Goal: Task Accomplishment & Management: Complete application form

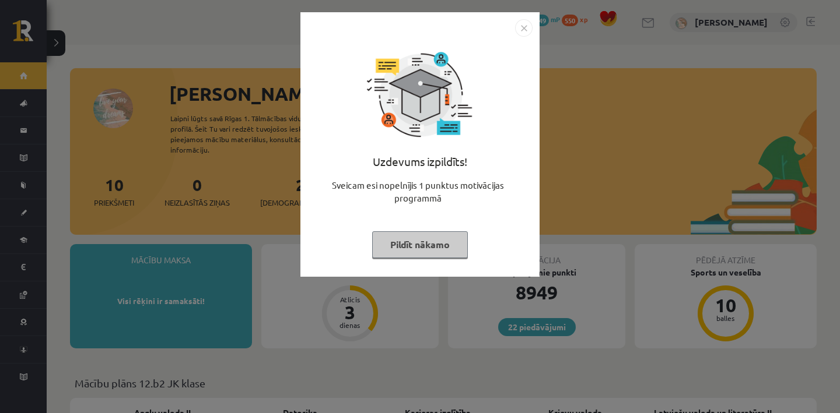
click at [378, 254] on button "Pildīt nākamo" at bounding box center [420, 244] width 96 height 27
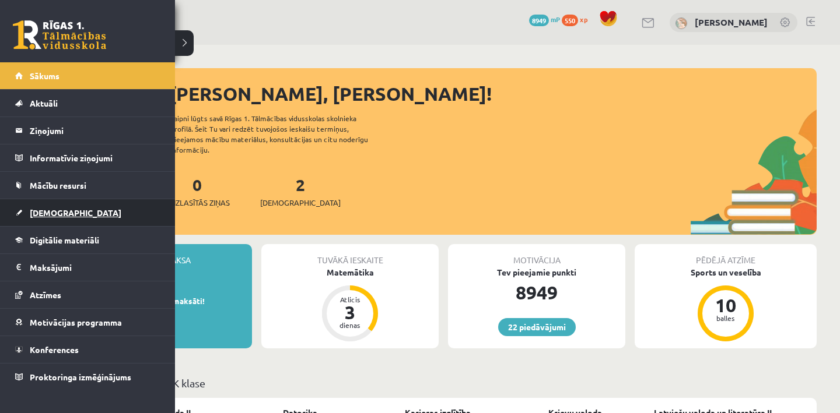
click at [34, 210] on span "[DEMOGRAPHIC_DATA]" at bounding box center [76, 213] width 92 height 10
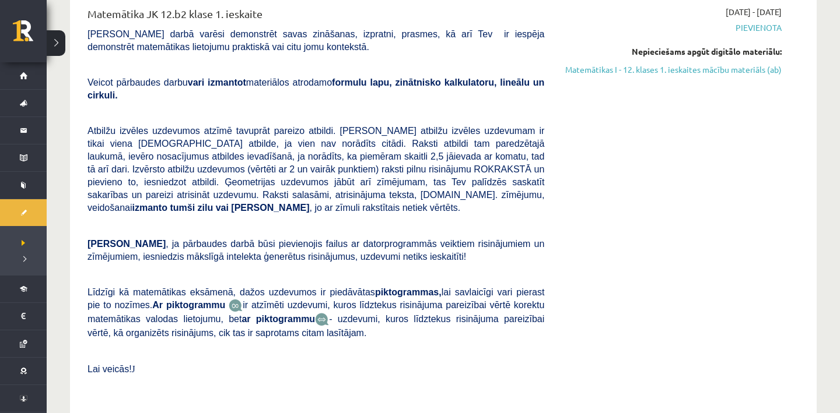
scroll to position [215, 0]
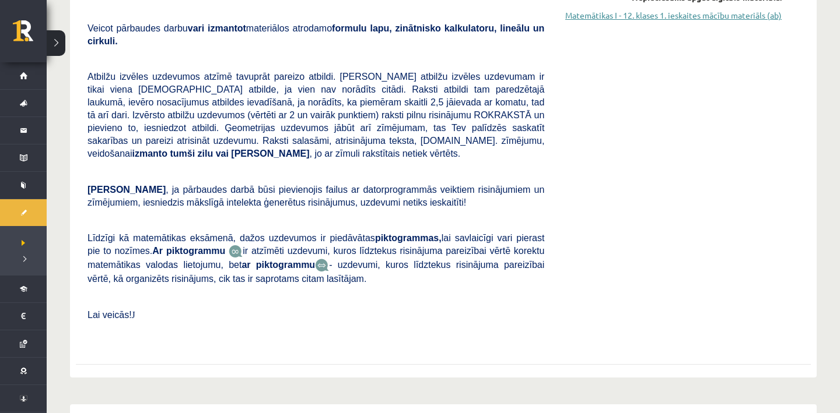
click at [657, 16] on link "Matemātikas I - 12. klases 1. ieskaites mācību materiāls (ab)" at bounding box center [672, 15] width 220 height 12
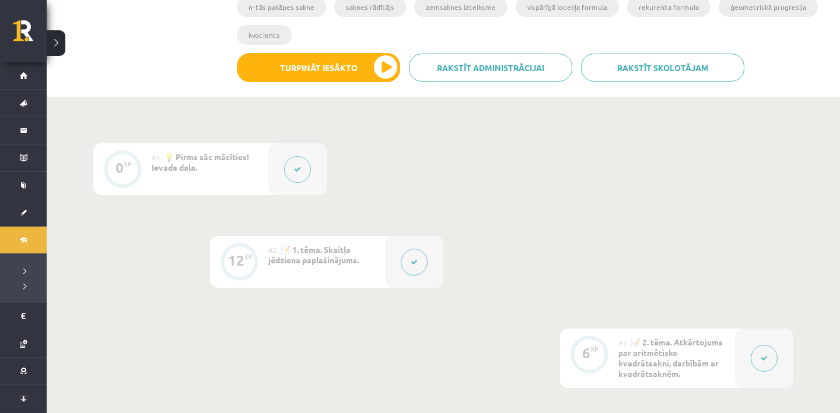
scroll to position [244, 0]
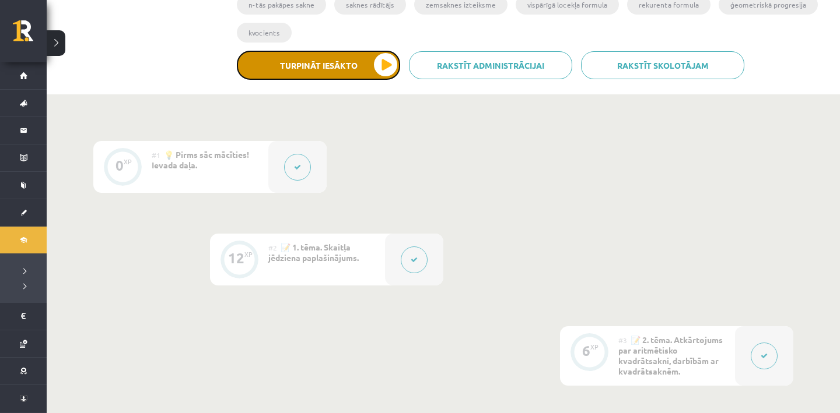
click at [383, 67] on button "Turpināt iesākto" at bounding box center [318, 65] width 163 height 29
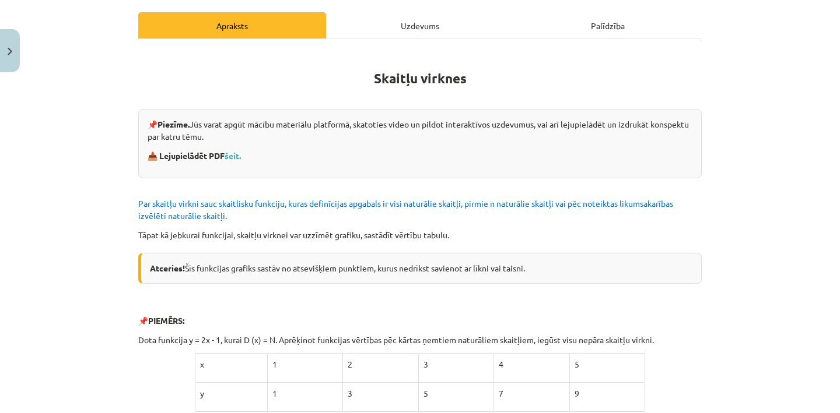
scroll to position [115, 0]
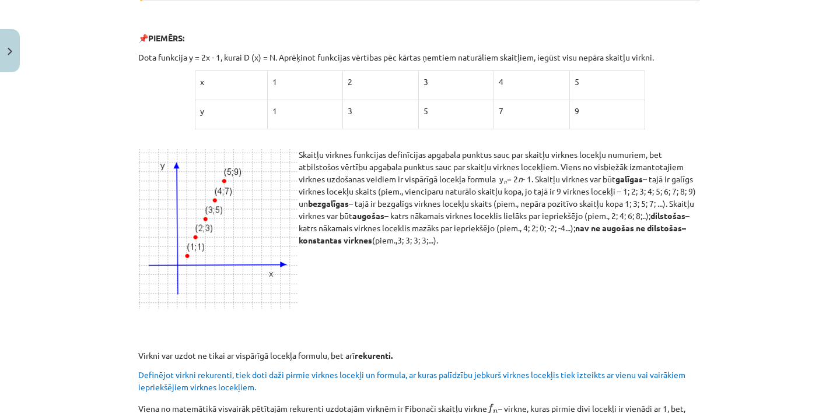
scroll to position [0, 0]
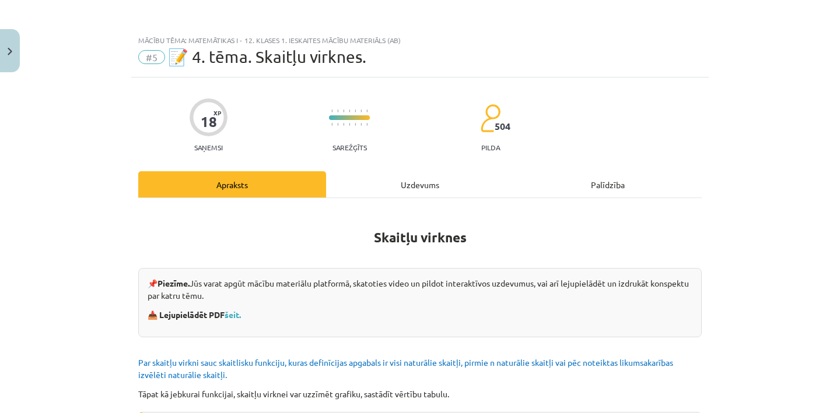
click at [398, 181] on div "Uzdevums" at bounding box center [420, 184] width 188 height 26
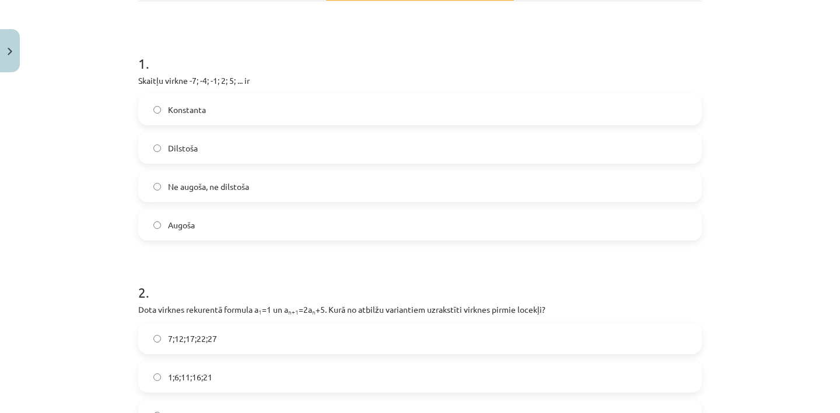
scroll to position [199, 0]
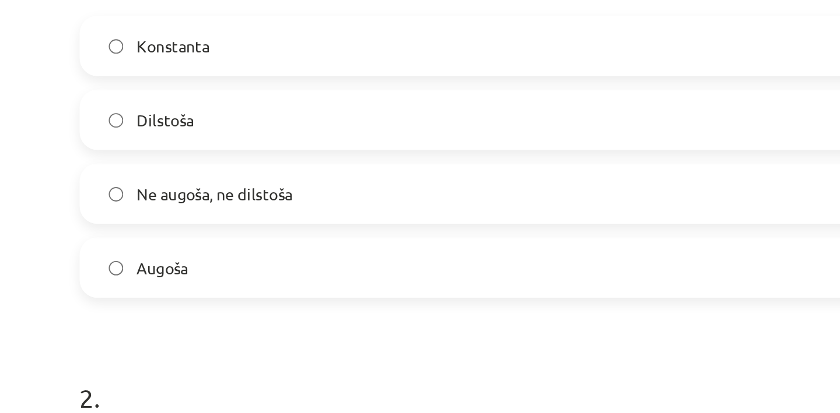
click at [212, 215] on label "Augoša" at bounding box center [419, 223] width 561 height 29
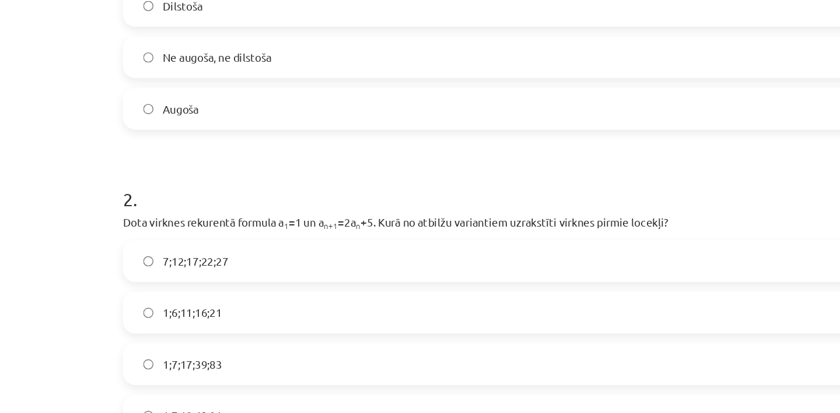
scroll to position [347, 0]
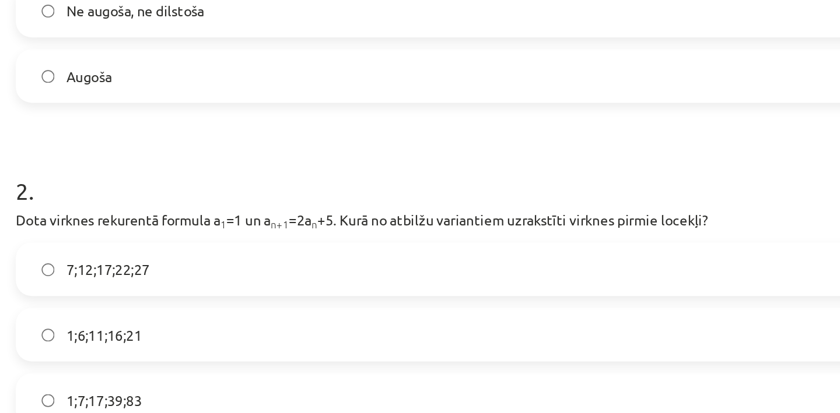
click at [290, 156] on p "Dota virknes rekurentā formula a 1 =1 un a n+1 =2a n +5. Kurā no atbilžu varian…" at bounding box center [419, 160] width 563 height 12
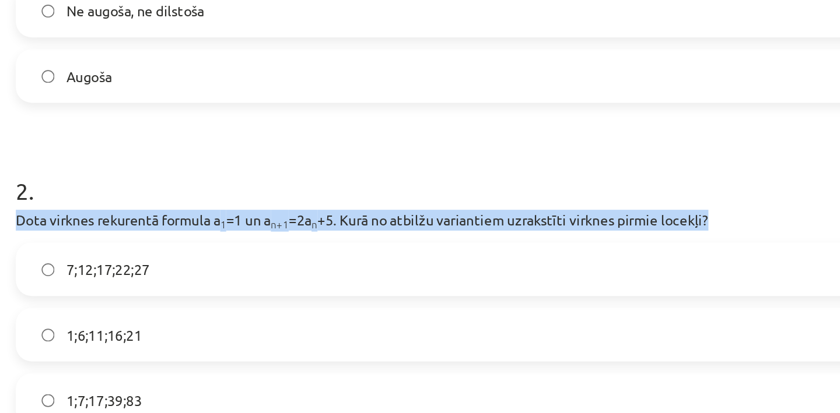
click at [290, 156] on p "Dota virknes rekurentā formula a 1 =1 un a n+1 =2a n +5. Kurā no atbilžu varian…" at bounding box center [419, 160] width 563 height 12
copy div "Dota virknes rekurentā formula a 1 =1 un a n+1 =2a n +5. Kurā no atbilžu varian…"
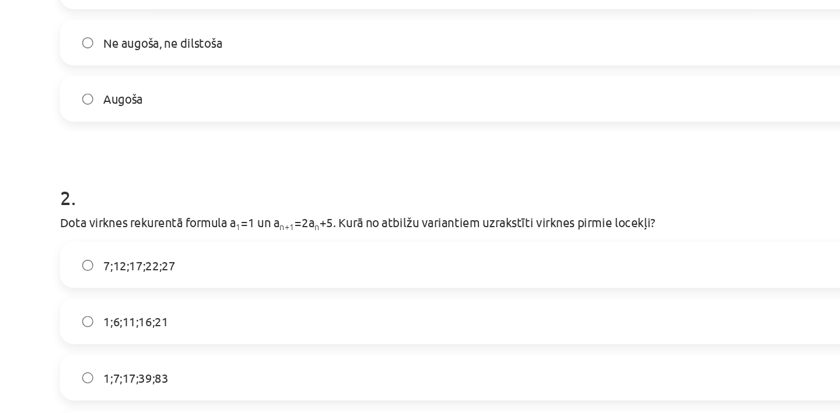
click at [301, 150] on h1 "2 ." at bounding box center [419, 132] width 563 height 36
drag, startPoint x: 159, startPoint y: 160, endPoint x: 254, endPoint y: 163, distance: 94.5
click at [254, 163] on p "Dota virknes rekurentā formula a 1 =1 un a n+1 =2a n +5. Kurā no atbilžu varian…" at bounding box center [419, 160] width 563 height 12
copy p "virknes rekurentā formula"
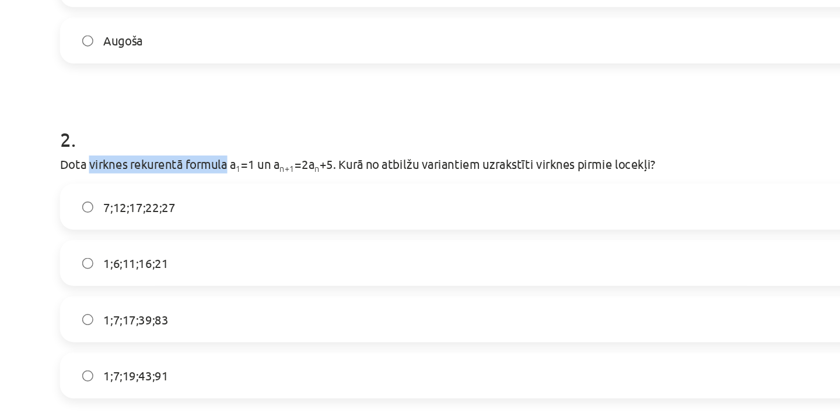
click at [261, 140] on label "7;12;17;22;27" at bounding box center [419, 149] width 561 height 29
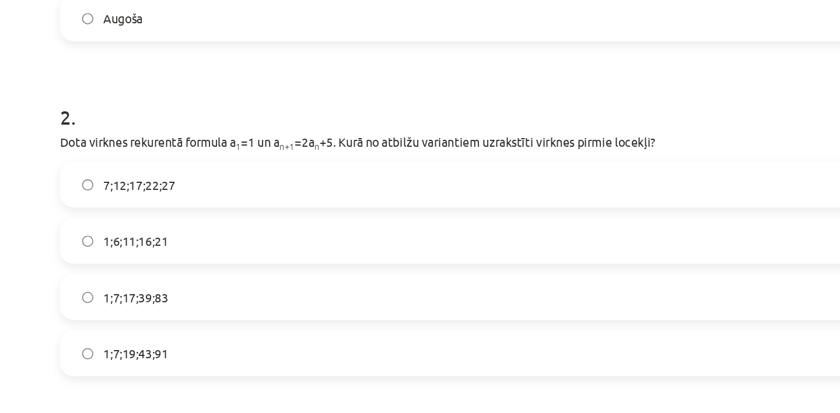
scroll to position [408, 0]
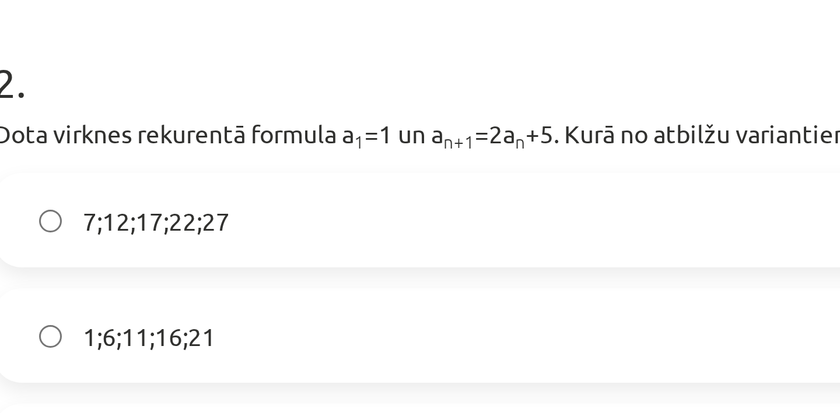
click at [263, 97] on p "Dota virknes rekurentā formula a 1 =1 un a n+1 =2a n +5. Kurā no atbilžu varian…" at bounding box center [419, 99] width 563 height 12
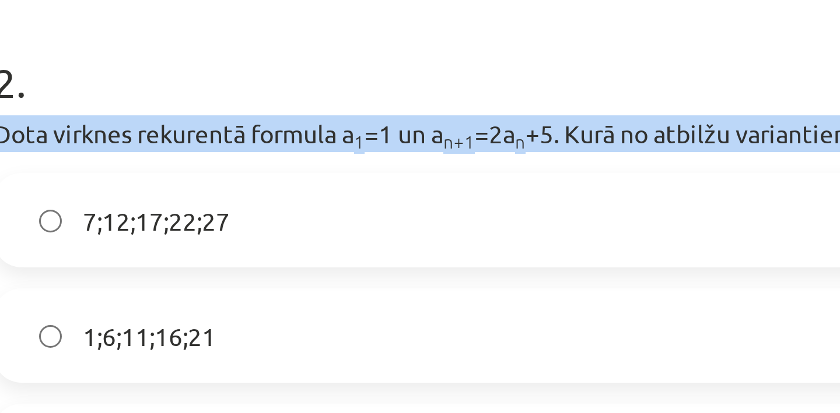
click at [263, 97] on p "Dota virknes rekurentā formula a 1 =1 un a n+1 =2a n +5. Kurā no atbilžu varian…" at bounding box center [419, 99] width 563 height 12
copy div "Dota virknes rekurentā formula a 1 =1 un a n+1 =2a n +5. Kurā no atbilžu varian…"
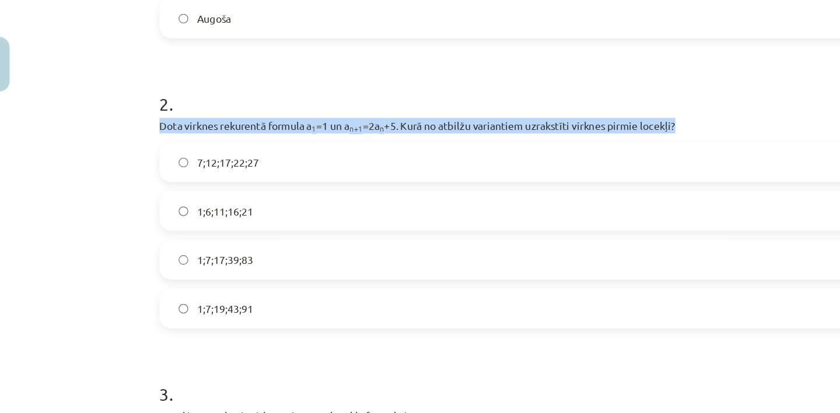
scroll to position [0, 0]
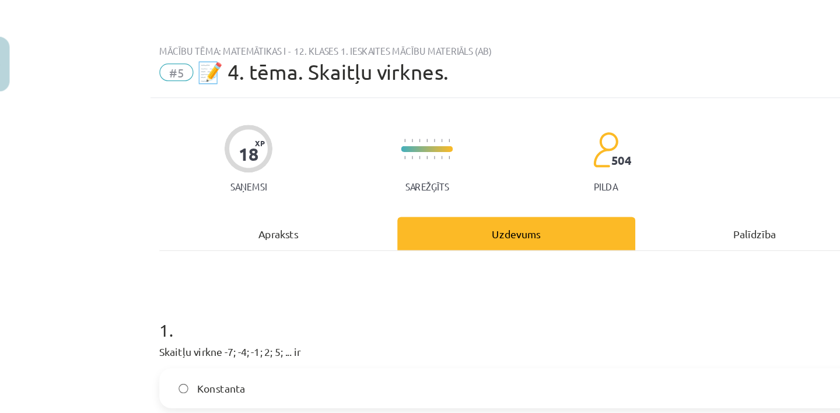
click at [234, 178] on div "Apraksts" at bounding box center [232, 184] width 188 height 26
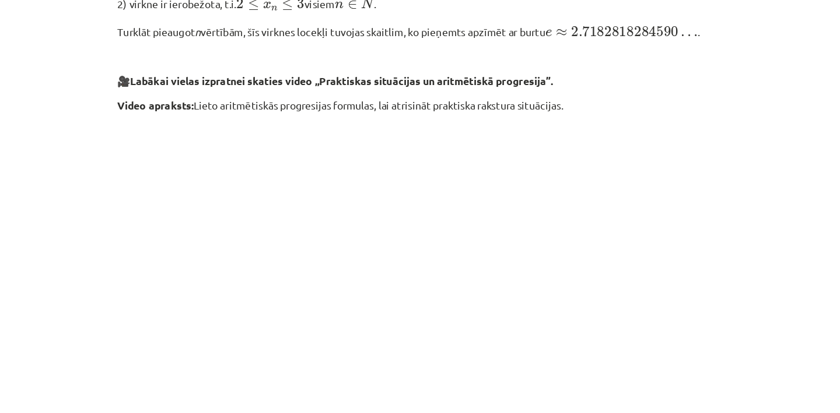
scroll to position [1220, 0]
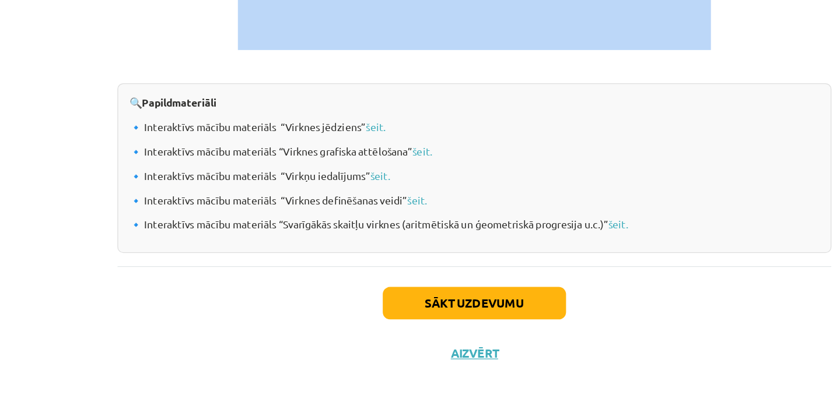
drag, startPoint x: 136, startPoint y: 109, endPoint x: 550, endPoint y: 113, distance: 414.6
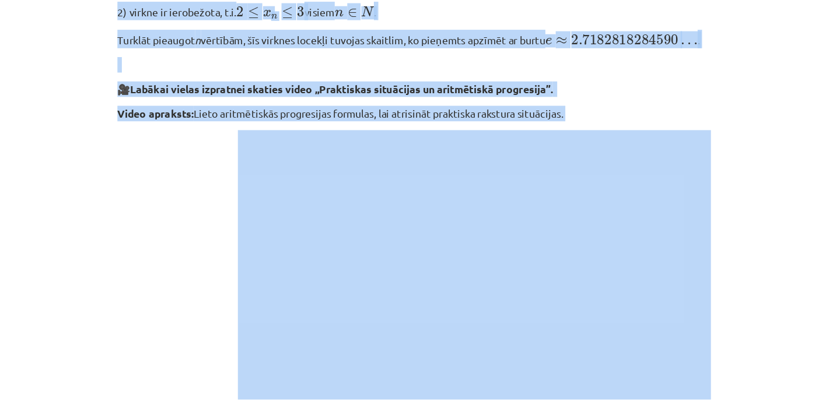
scroll to position [934, 0]
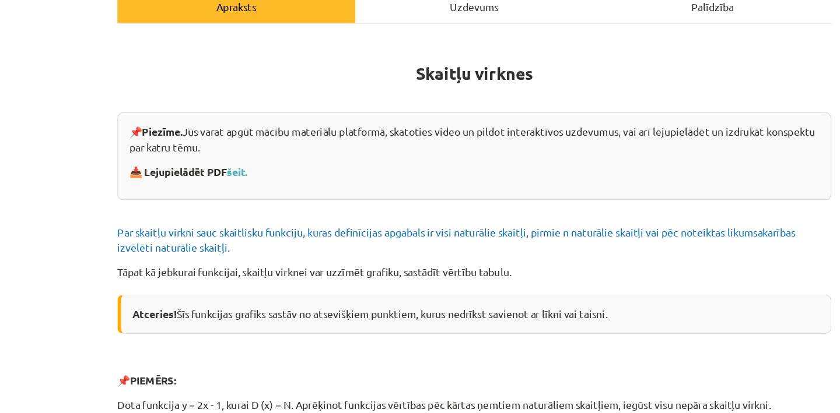
scroll to position [0, 0]
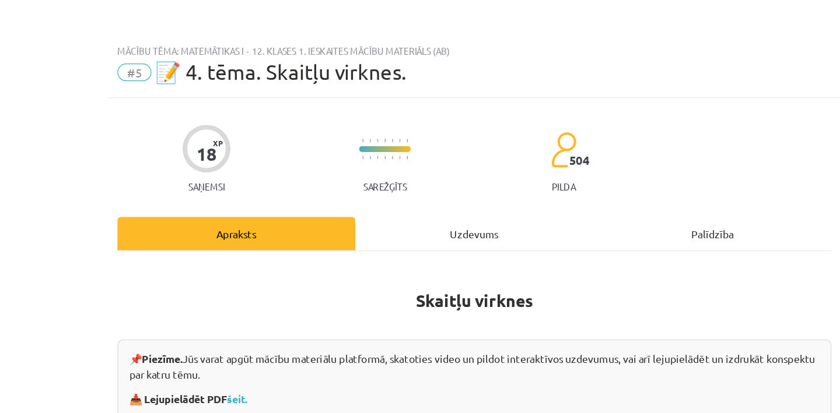
drag, startPoint x: 606, startPoint y: 128, endPoint x: 131, endPoint y: 283, distance: 499.3
copy div "📌 Piezīme. Jūs varat apgūt mācību materiālu platformā, skatoties video un pildo…"
click at [407, 180] on div "Uzdevums" at bounding box center [420, 184] width 188 height 26
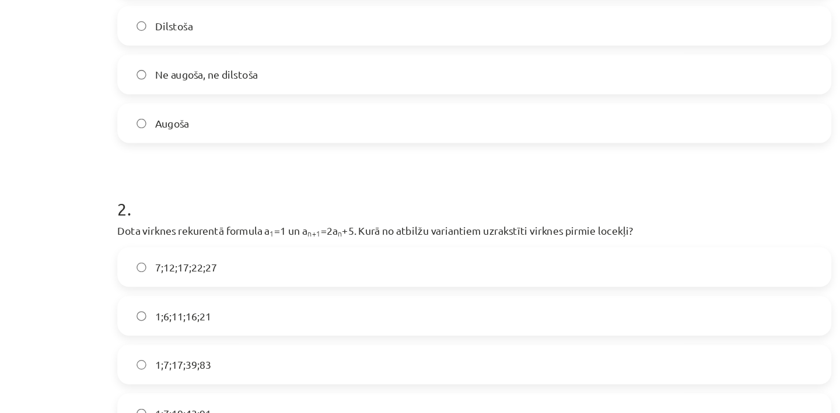
scroll to position [325, 0]
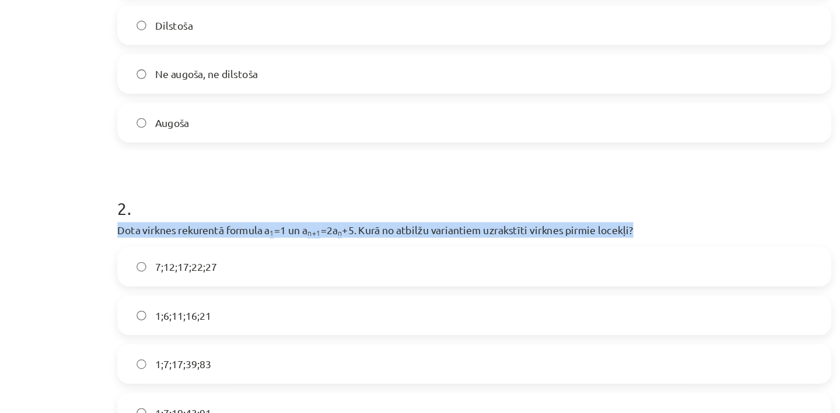
drag, startPoint x: 132, startPoint y: 177, endPoint x: 550, endPoint y: 183, distance: 418.1
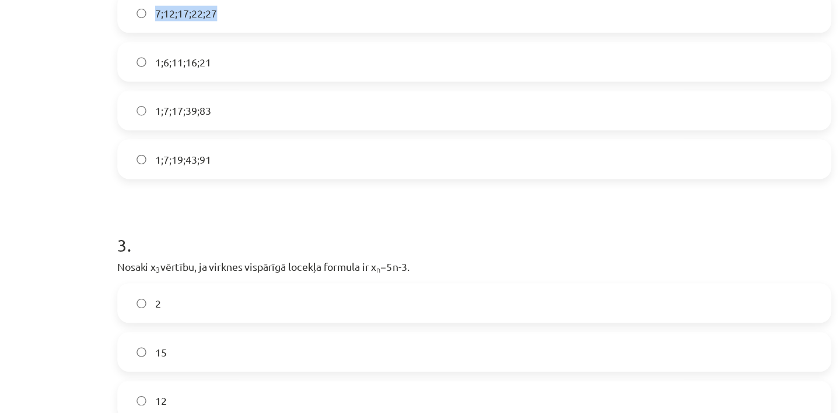
scroll to position [524, 0]
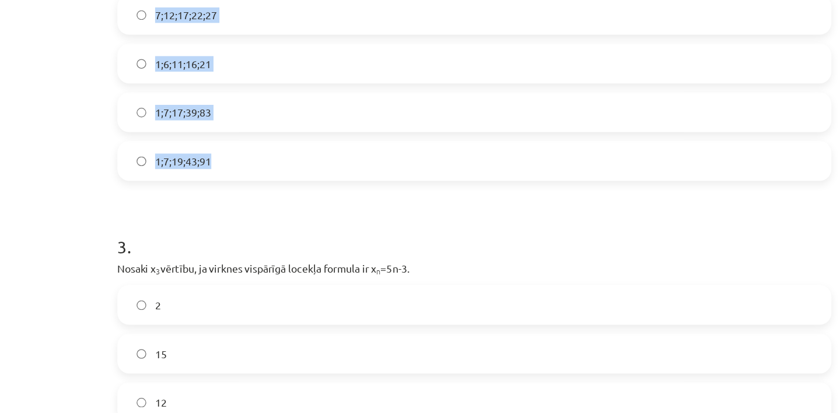
drag, startPoint x: 138, startPoint y: 181, endPoint x: 276, endPoint y: 127, distance: 147.9
click at [276, 127] on div "2 . Dota virknes rekurentā formula a 1 =1 un a n+1 =2a n +5. Kurā no atbilžu va…" at bounding box center [419, 40] width 563 height 206
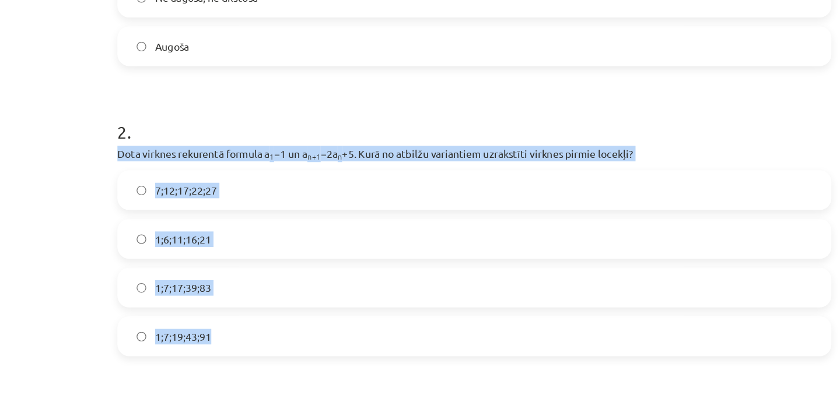
scroll to position [385, 0]
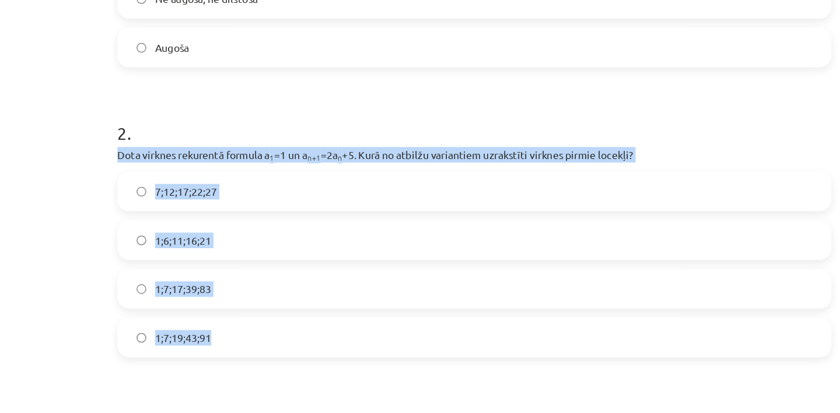
copy div "Dota virknes rekurentā formula a 1 =1 un a n+1 =2a n +5. Kurā no atbilžu varian…"
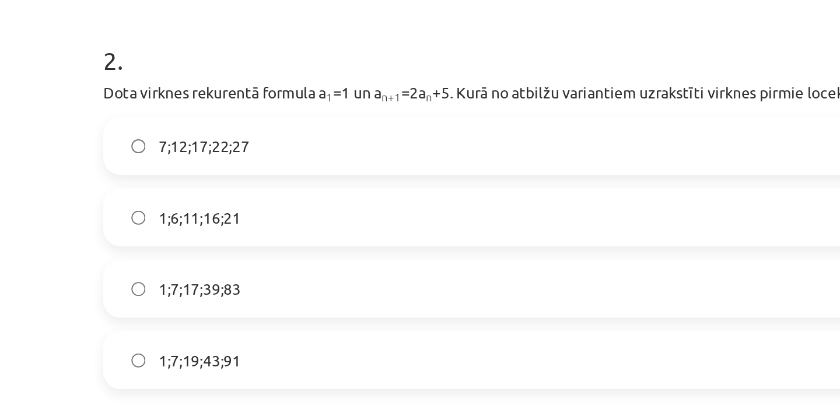
click at [194, 230] on span "1;7;17;39;83" at bounding box center [190, 228] width 44 height 12
click at [198, 259] on label "1;7;19;43;91" at bounding box center [419, 266] width 561 height 29
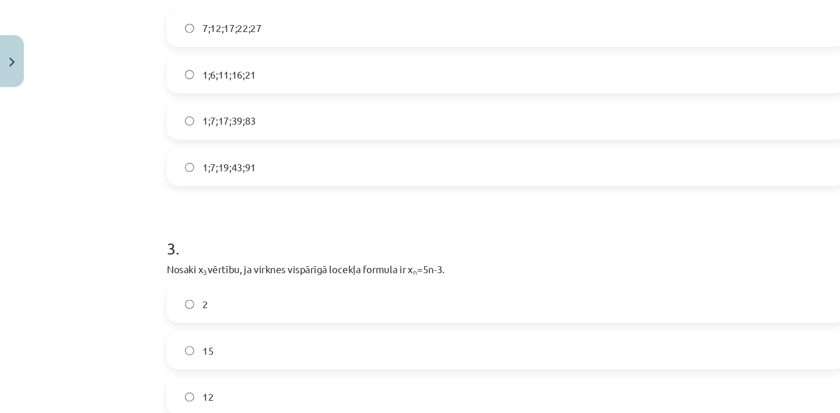
scroll to position [586, 0]
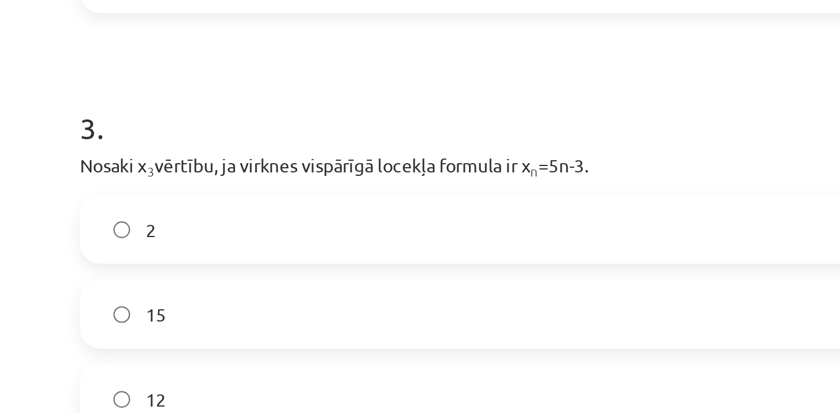
click at [224, 166] on label "2" at bounding box center [419, 178] width 561 height 29
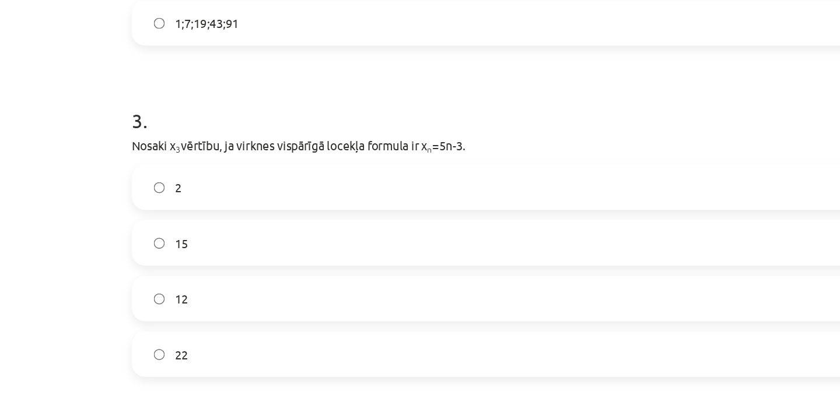
scroll to position [629, 0]
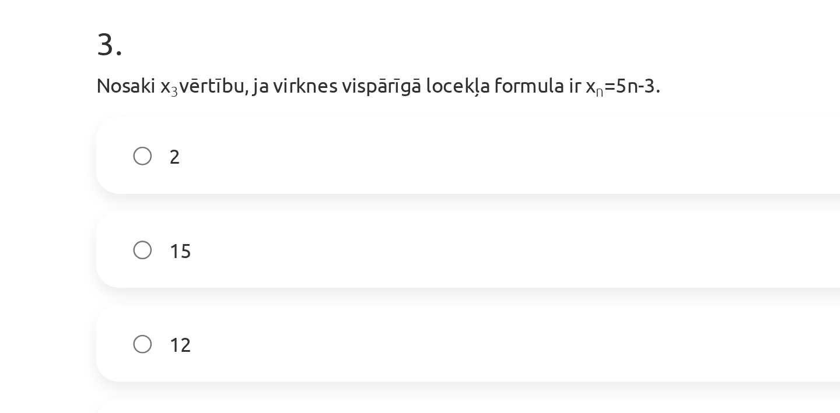
click at [190, 171] on label "15" at bounding box center [419, 174] width 561 height 29
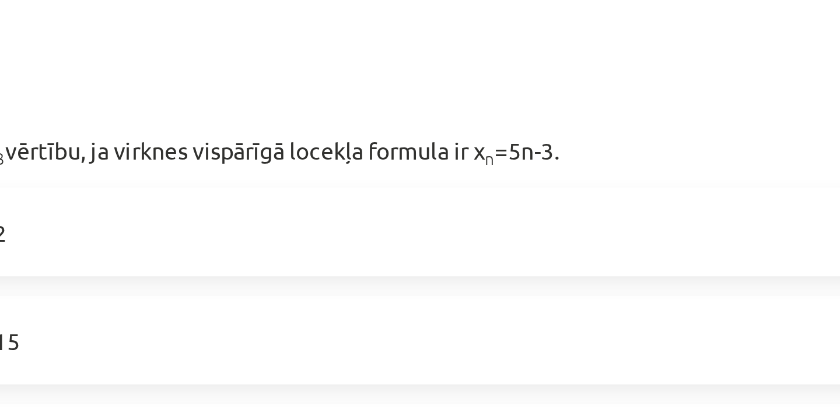
click at [368, 106] on p "Nosaki x 3 vērtību, ja virknes vispārīgā locekļa formula ir x n =5n-3." at bounding box center [419, 107] width 563 height 12
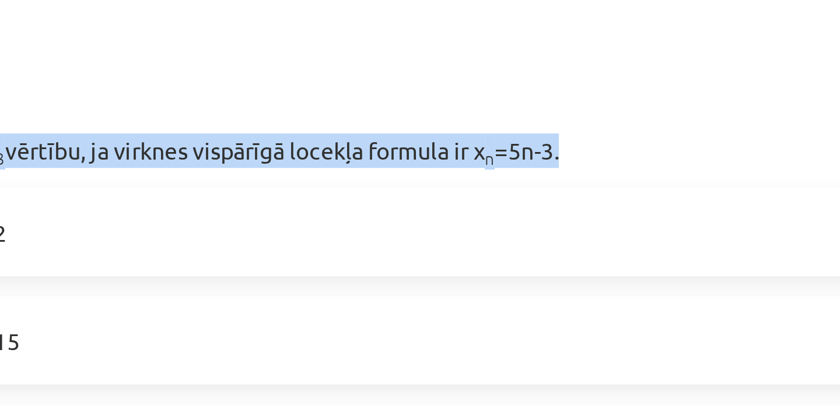
click at [368, 106] on p "Nosaki x 3 vērtību, ja virknes vispārīgā locekļa formula ir x n =5n-3." at bounding box center [419, 107] width 563 height 12
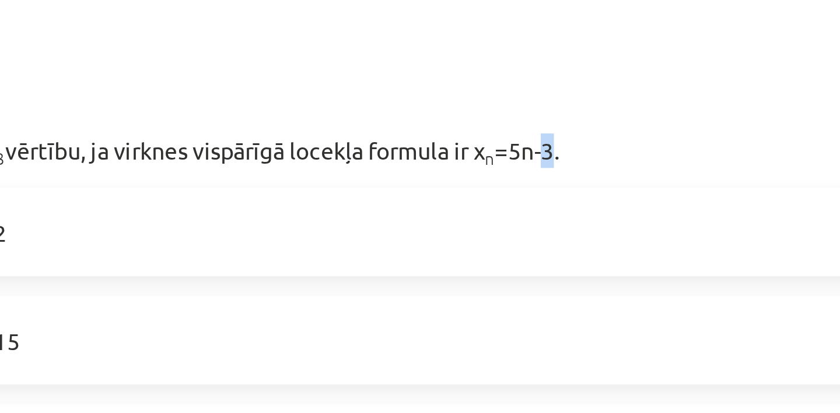
click at [368, 106] on p "Nosaki x 3 vērtību, ja virknes vispārīgā locekļa formula ir x n =5n-3." at bounding box center [419, 107] width 563 height 12
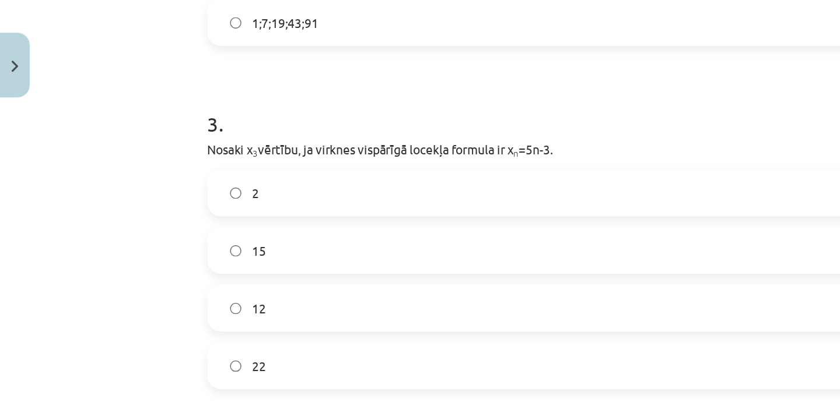
click at [276, 194] on div "2 15 12 22" at bounding box center [419, 193] width 563 height 147
click at [276, 201] on label "12" at bounding box center [419, 212] width 561 height 29
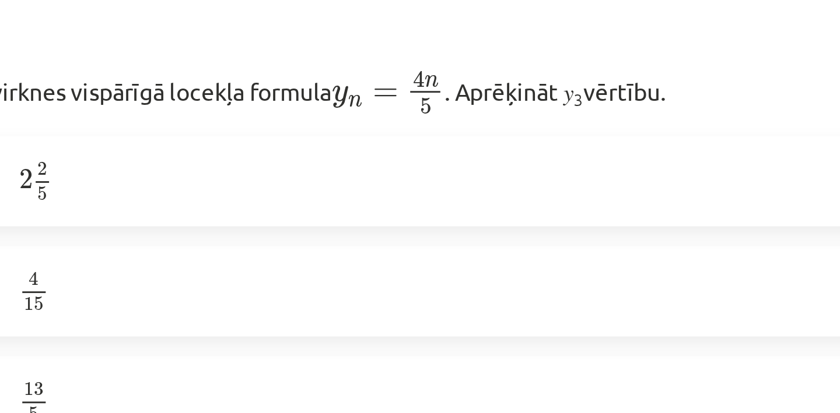
scroll to position [894, 0]
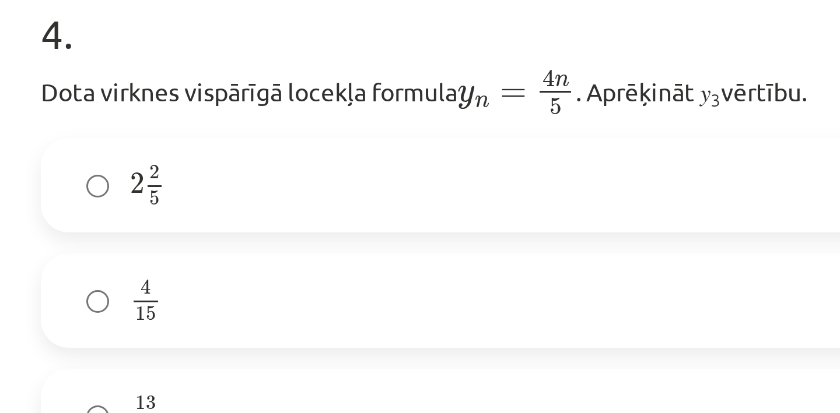
click at [264, 76] on p "Dota virknes vispārīgā locekļa formula y n = 4 n 5 y n = 4 n 5 . Aprēķināt 𝑦 3 …" at bounding box center [419, 73] width 563 height 17
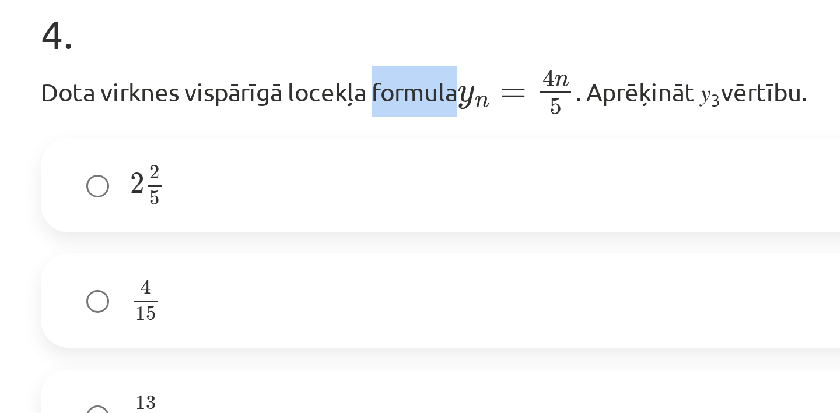
click at [264, 76] on p "Dota virknes vispārīgā locekļa formula y n = 4 n 5 y n = 4 n 5 . Aprēķināt 𝑦 3 …" at bounding box center [419, 73] width 563 height 17
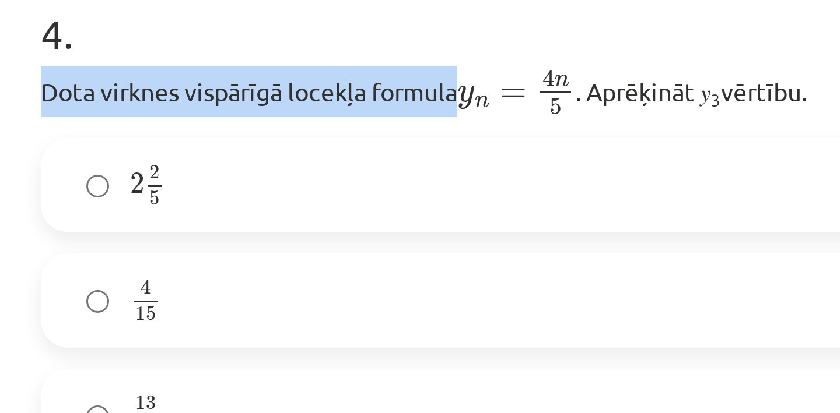
click at [264, 76] on p "Dota virknes vispārīgā locekļa formula y n = 4 n 5 y n = 4 n 5 . Aprēķināt 𝑦 3 …" at bounding box center [419, 73] width 563 height 17
click at [265, 76] on p "Dota virknes vispārīgā locekļa formula y n = 4 n 5 y n = 4 n 5 . Aprēķināt 𝑦 3 …" at bounding box center [419, 73] width 563 height 17
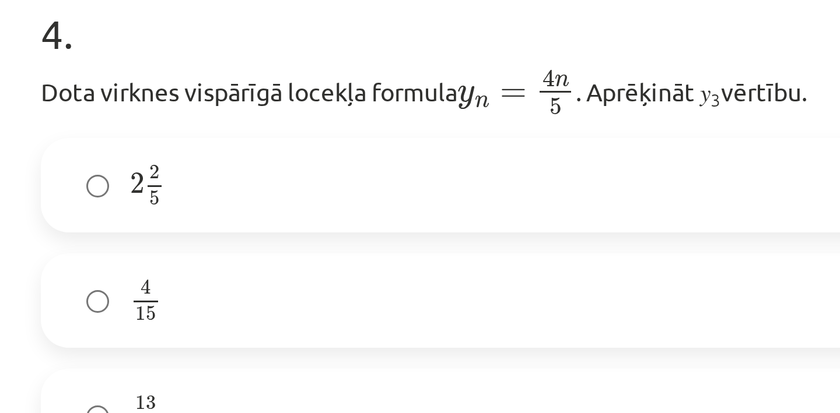
click at [331, 72] on p "Dota virknes vispārīgā locekļa formula y n = 4 n 5 y n = 4 n 5 . Aprēķināt 𝑦 3 …" at bounding box center [419, 73] width 563 height 17
click at [311, 75] on span "4 n 5" at bounding box center [309, 74] width 13 height 16
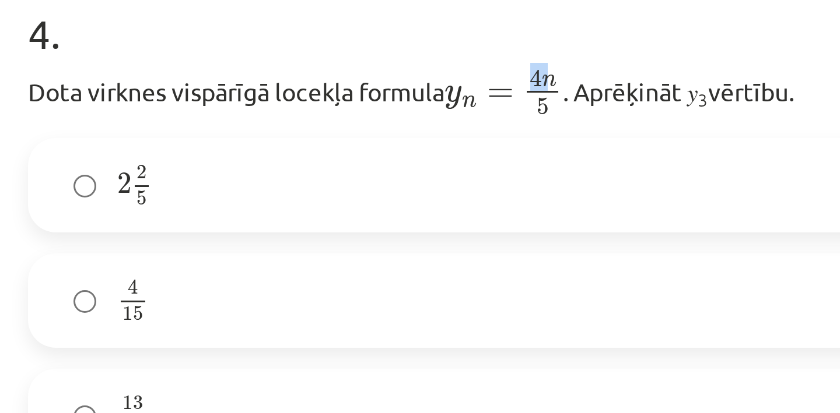
drag, startPoint x: 282, startPoint y: 75, endPoint x: 409, endPoint y: 73, distance: 126.5
click at [409, 73] on p "Dota virknes vispārīgā locekļa formula y n = 4 n 5 y n = 4 n 5 . Aprēķināt 𝑦 3 …" at bounding box center [419, 73] width 563 height 17
copy p "y n = 4 n 5 y n = 4 n 5 . Aprēķināt 𝑦 3 vērtību."
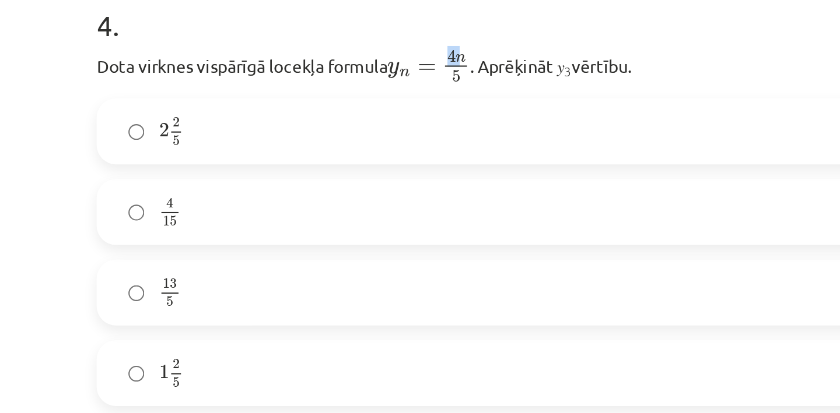
scroll to position [912, 0]
click at [217, 161] on label "13 5 13 5" at bounding box center [419, 163] width 561 height 29
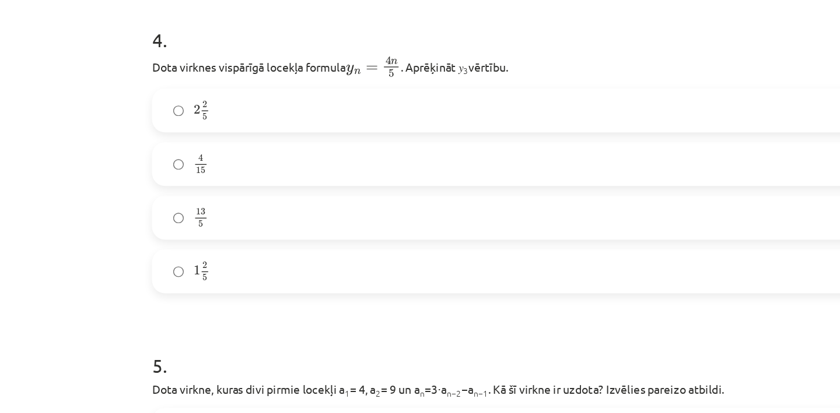
scroll to position [913, 0]
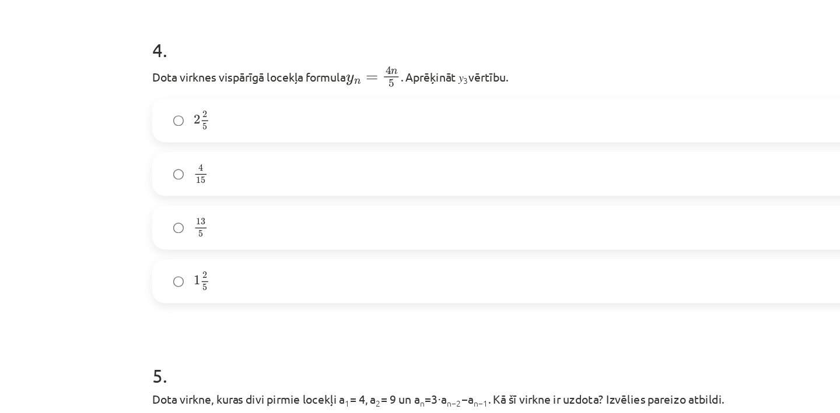
click at [175, 50] on p "Dota virknes vispārīgā locekļa formula y n = 4 n 5 y n = 4 n 5 . Aprēķināt 𝑦 3 …" at bounding box center [419, 55] width 563 height 17
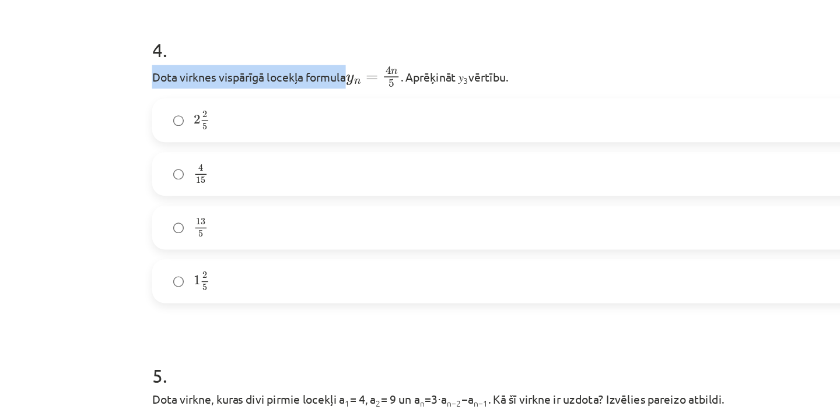
click at [175, 50] on p "Dota virknes vispārīgā locekļa formula y n = 4 n 5 y n = 4 n 5 . Aprēķināt 𝑦 3 …" at bounding box center [419, 55] width 563 height 17
click at [175, 51] on p "Dota virknes vispārīgā locekļa formula y n = 4 n 5 y n = 4 n 5 . Aprēķināt 𝑦 3 …" at bounding box center [419, 55] width 563 height 17
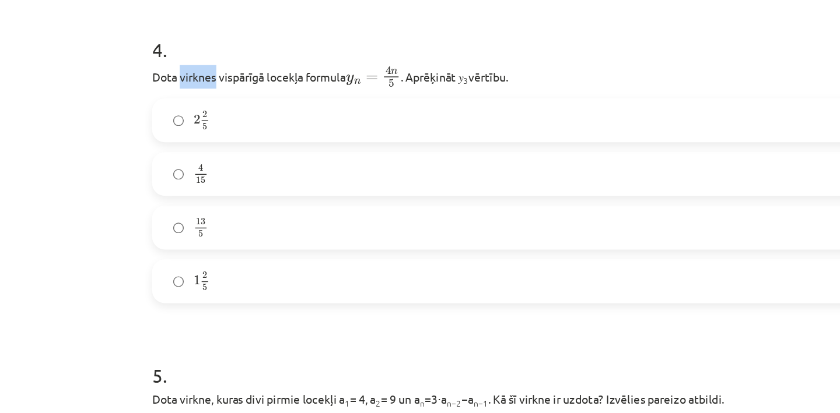
click at [175, 51] on p "Dota virknes vispārīgā locekļa formula y n = 4 n 5 y n = 4 n 5 . Aprēķināt 𝑦 3 …" at bounding box center [419, 55] width 563 height 17
click at [280, 58] on span "y" at bounding box center [280, 57] width 6 height 8
click at [164, 85] on label "2 2 5 2 2 5" at bounding box center [419, 86] width 561 height 29
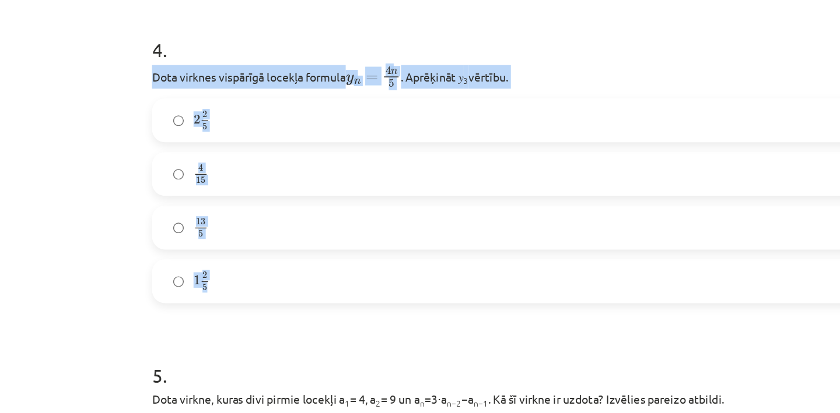
drag, startPoint x: 140, startPoint y: 60, endPoint x: 248, endPoint y: 210, distance: 185.1
click at [248, 210] on div "4 . Dota virknes vispārīgā locekļa formula y n = 4 n 5 y n = 4 n 5 . Aprēķināt …" at bounding box center [419, 112] width 563 height 210
copy div "Dota virknes vispārīgā locekļa formula y n = 4 n 5 y n = 4 n 5 . Aprēķināt 𝑦 3 …"
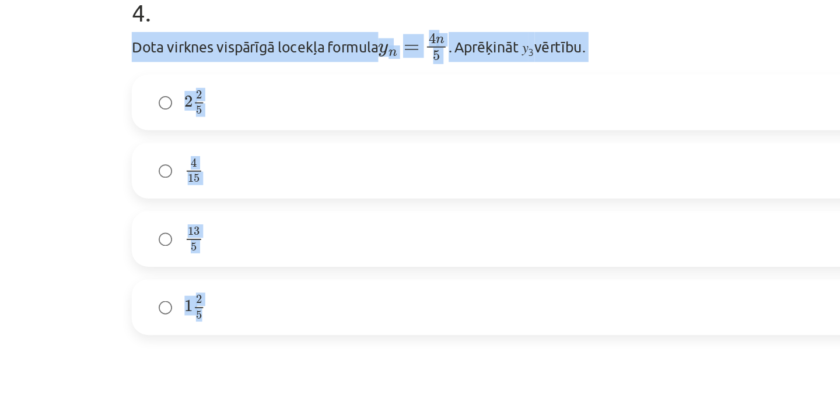
click at [197, 89] on label "2 2 5 2 2 5" at bounding box center [419, 86] width 561 height 29
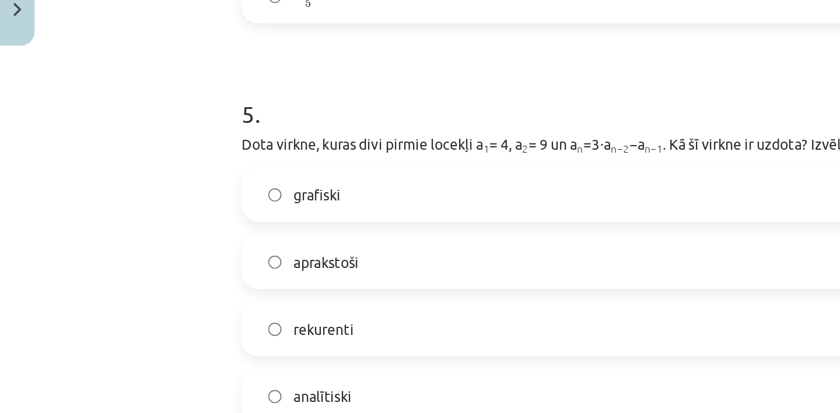
scroll to position [1072, 0]
click at [231, 233] on label "rekurenti" at bounding box center [419, 233] width 561 height 29
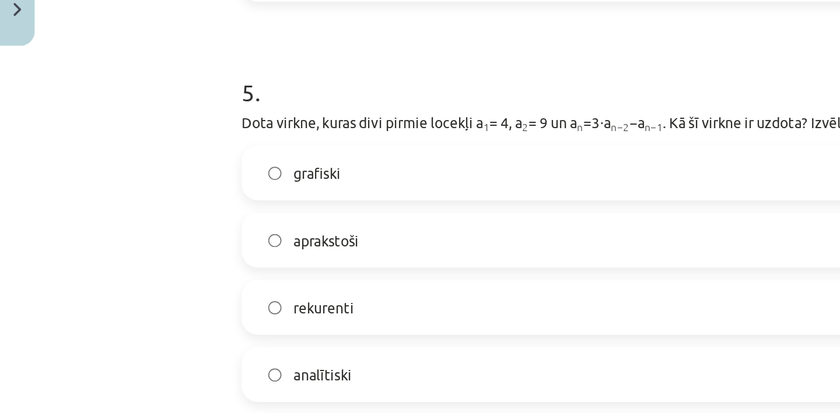
scroll to position [1083, 0]
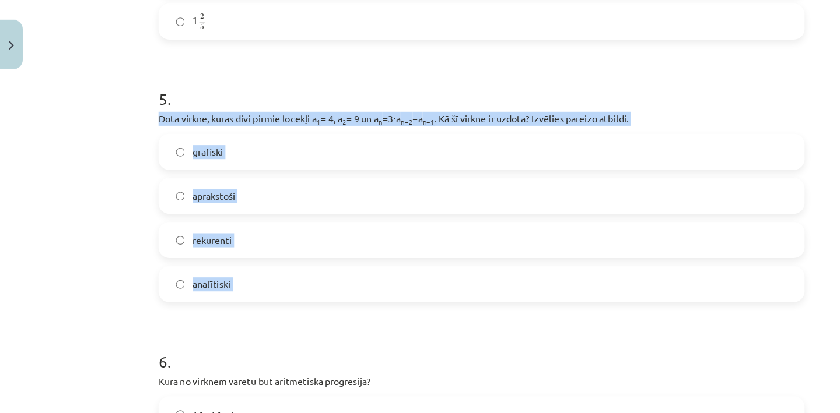
drag, startPoint x: 139, startPoint y: 110, endPoint x: 229, endPoint y: 276, distance: 188.6
copy div "Dota virkne, kuras divi pirmie locekļi a 1 = 4, a 2 = 9 un a n =3⋅a n−2 −a n−1 …"
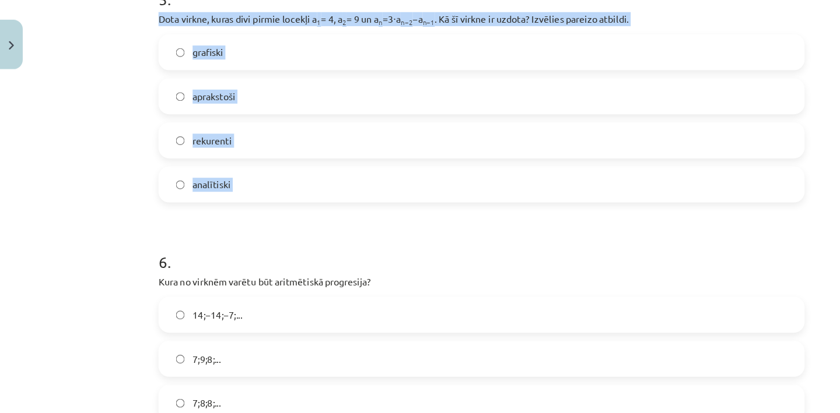
click at [60, 221] on div "Mācību tēma: Matemātikas i - 12. klases 1. ieskaites mācību materiāls (ab) #5 📝…" at bounding box center [420, 206] width 840 height 413
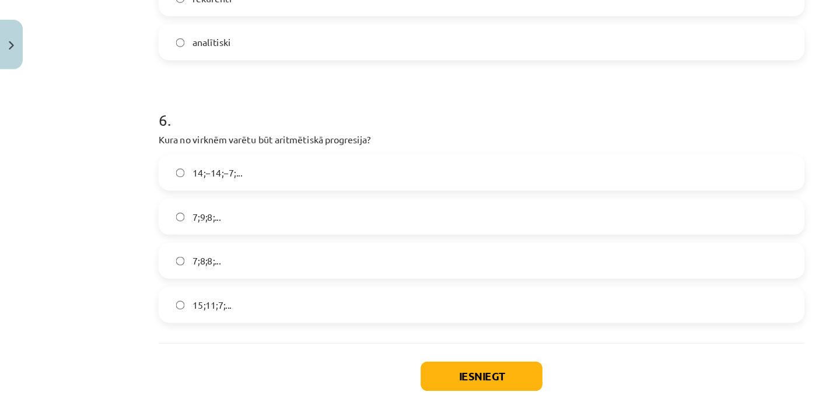
scroll to position [1310, 0]
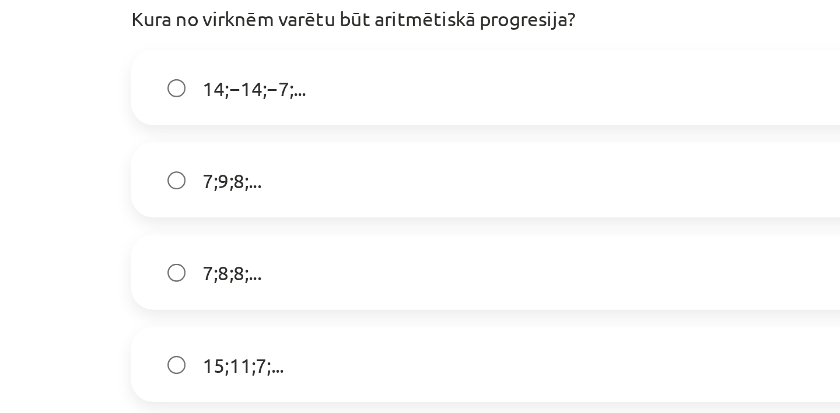
click at [194, 187] on label "7;9;8;..." at bounding box center [419, 185] width 561 height 29
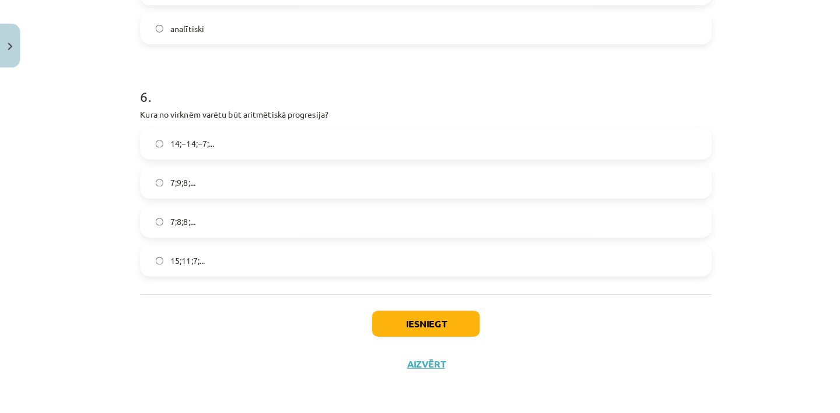
scroll to position [240, 0]
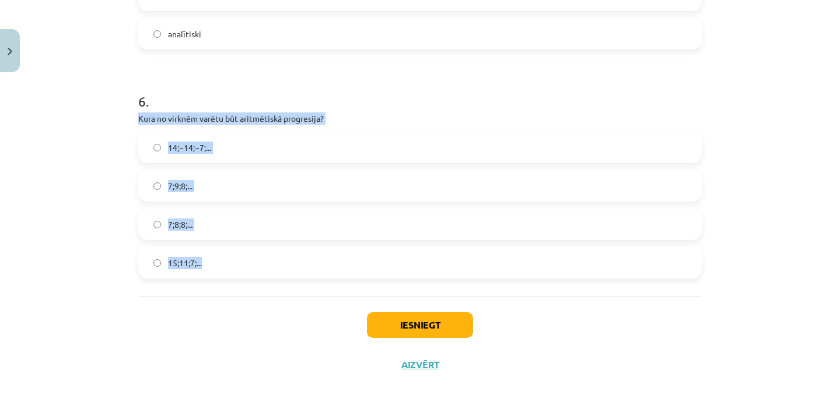
drag, startPoint x: 129, startPoint y: 109, endPoint x: 213, endPoint y: 276, distance: 187.0
click at [213, 276] on div "Mācību tēma: Matemātikas i - 12. klases 1. ieskaites mācību materiāls (ab) #5 📝…" at bounding box center [420, 206] width 840 height 413
copy div "Kura no virknēm varētu būt aritmētiskā progresija? 14;−14;−7;... 7;9;8;... 7;8;…"
click at [215, 263] on label "15;11;7;..." at bounding box center [419, 262] width 561 height 29
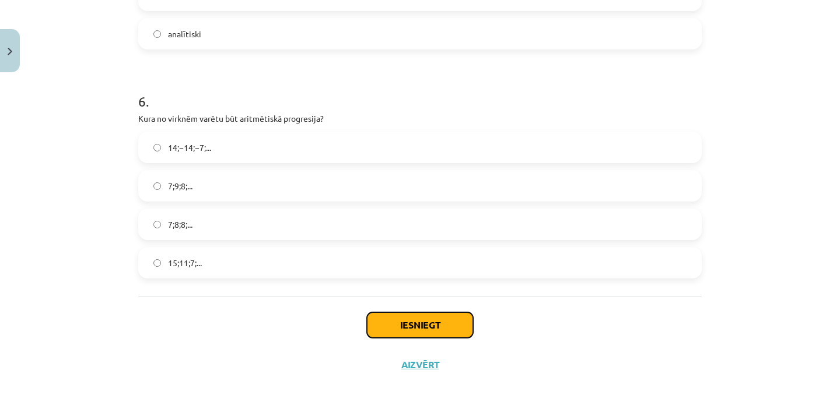
click at [386, 331] on button "Iesniegt" at bounding box center [420, 326] width 106 height 26
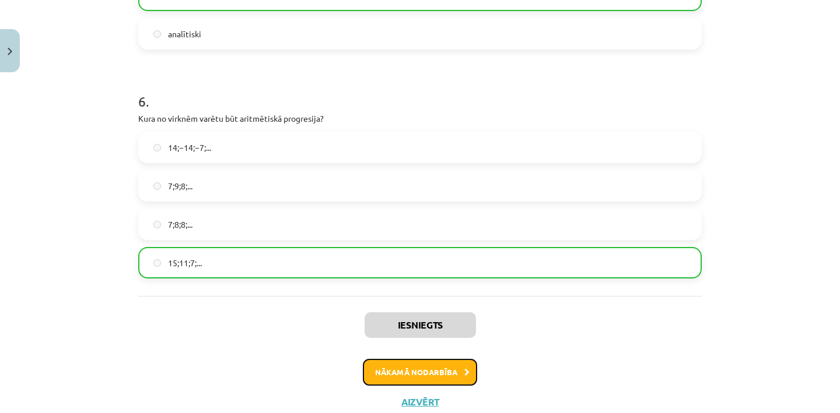
click at [433, 368] on button "Nākamā nodarbība" at bounding box center [420, 372] width 114 height 27
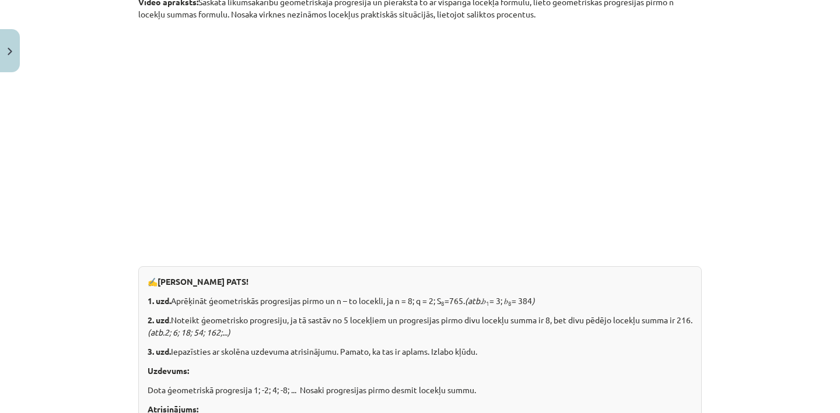
scroll to position [1476, 0]
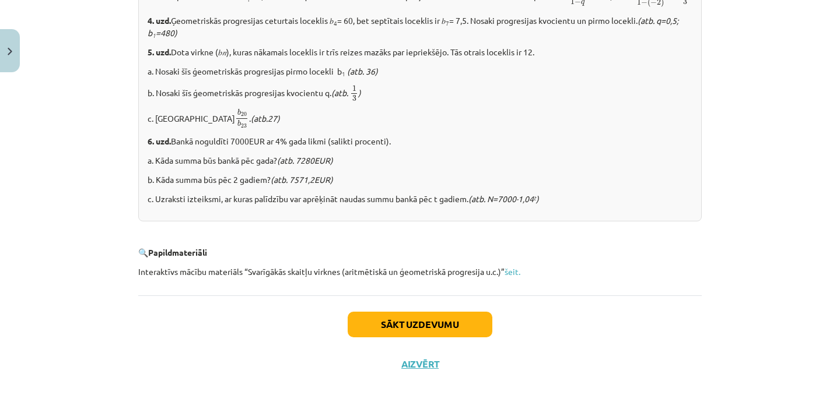
click at [427, 353] on div "Sākt uzdevumu Aizvērt" at bounding box center [419, 337] width 563 height 82
click at [424, 367] on button "Aizvērt" at bounding box center [420, 365] width 44 height 12
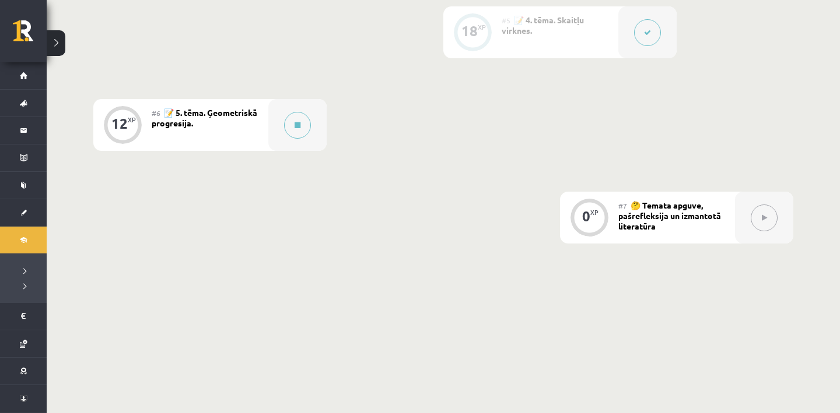
scroll to position [799, 0]
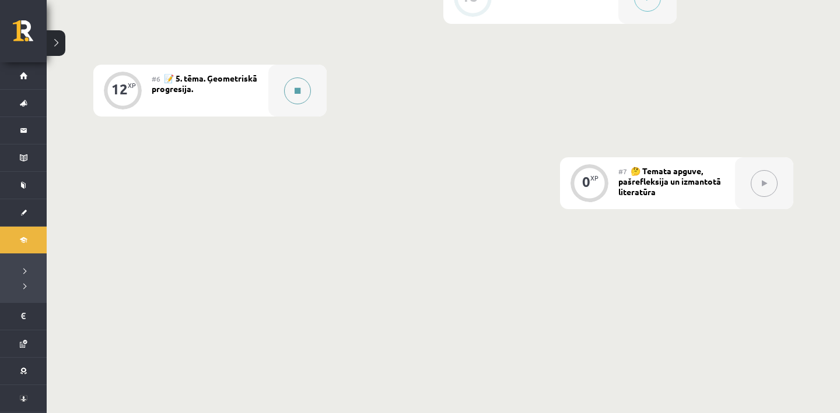
click at [284, 83] on div at bounding box center [297, 91] width 58 height 52
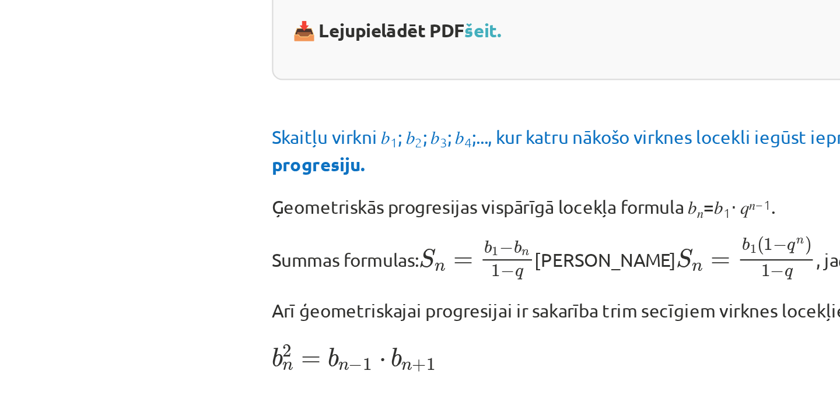
scroll to position [159, 0]
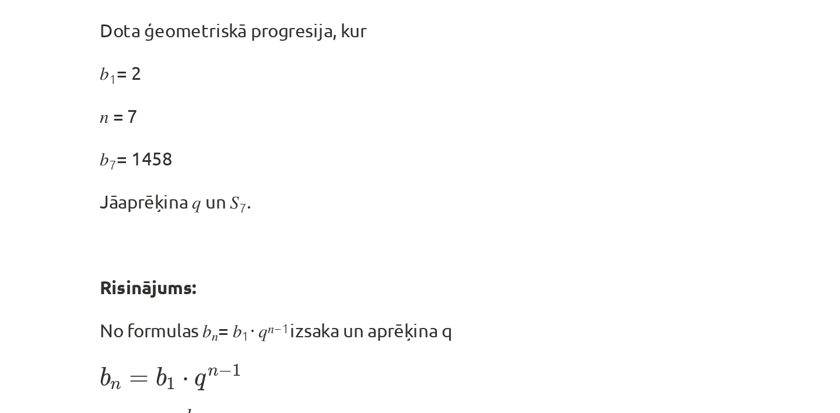
click at [197, 289] on p "Risinājums:" at bounding box center [419, 289] width 563 height 12
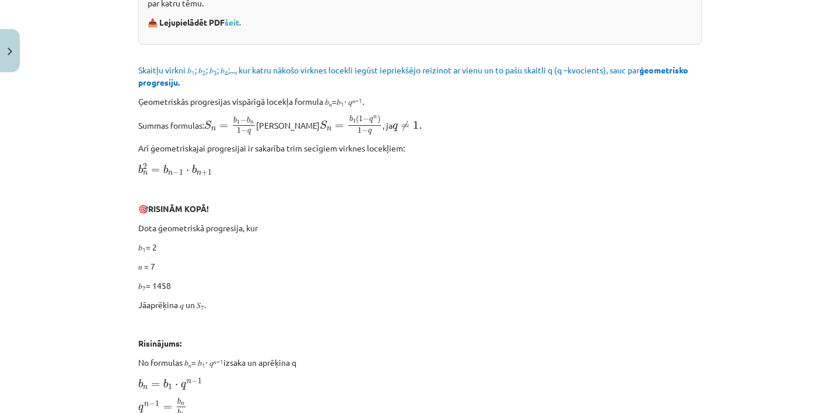
scroll to position [0, 0]
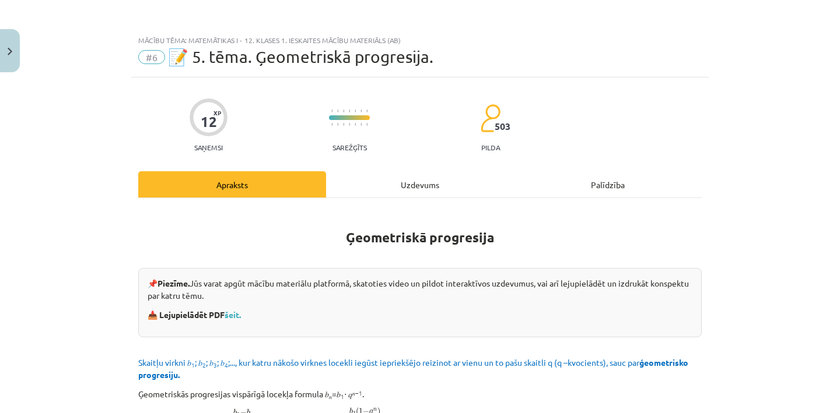
click at [393, 184] on div "Uzdevums" at bounding box center [420, 184] width 188 height 26
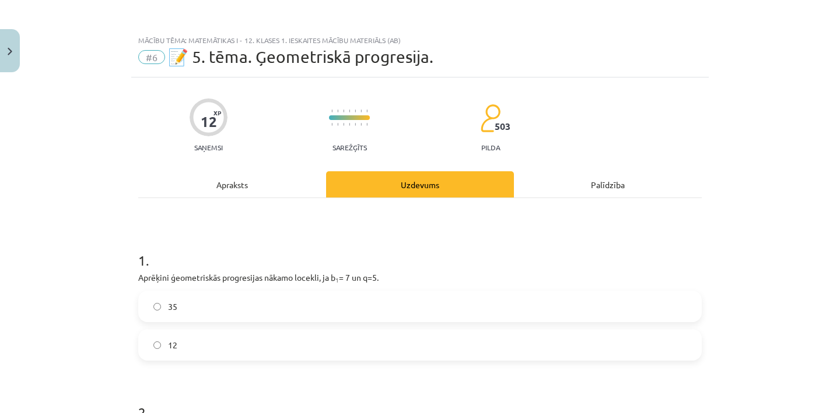
click at [233, 196] on div "Apraksts" at bounding box center [232, 184] width 188 height 26
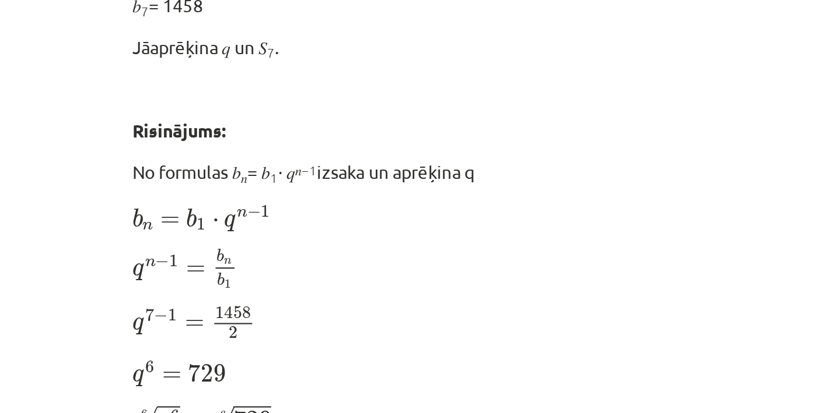
scroll to position [488, 0]
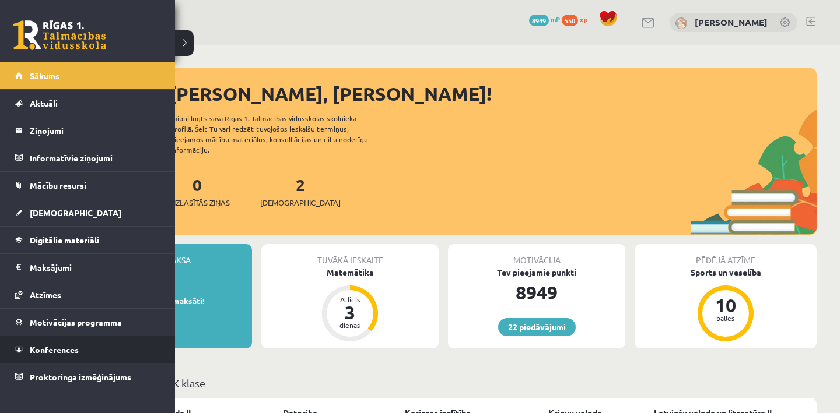
click at [36, 347] on span "Konferences" at bounding box center [54, 350] width 49 height 10
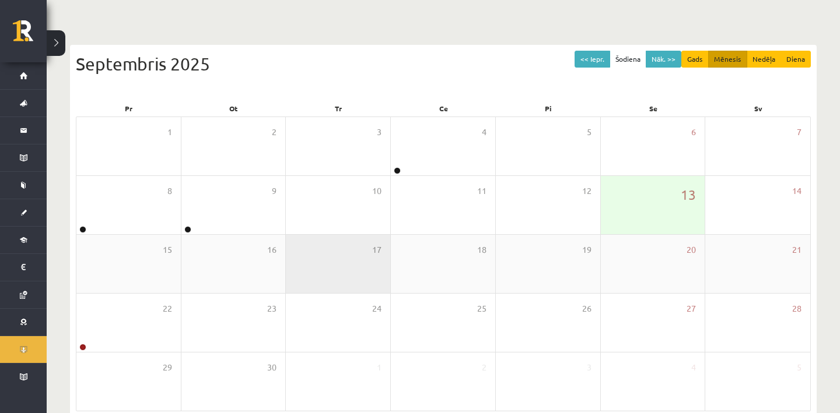
scroll to position [92, 0]
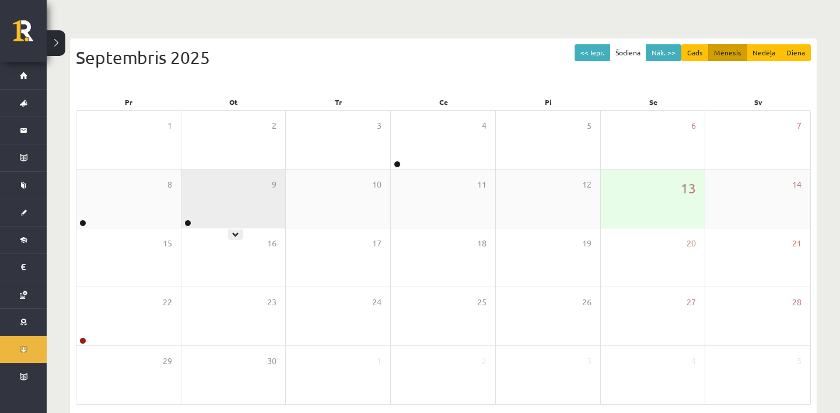
click at [244, 202] on div "9" at bounding box center [233, 199] width 104 height 58
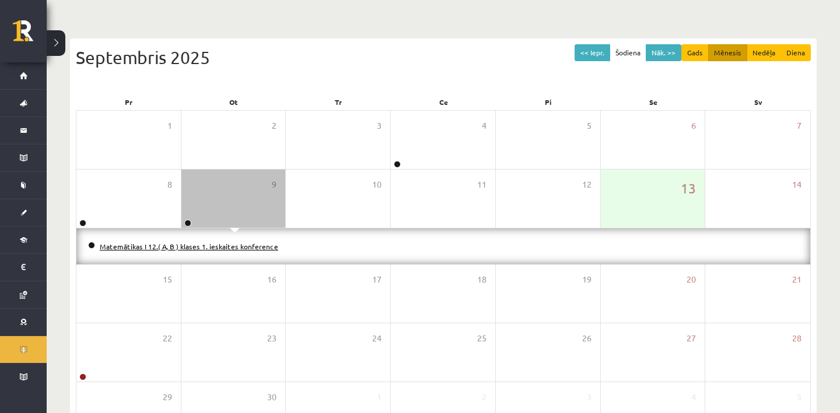
click at [218, 245] on link "Matemātikas I 12.( A, B ) klases 1. ieskaites konference" at bounding box center [189, 246] width 178 height 9
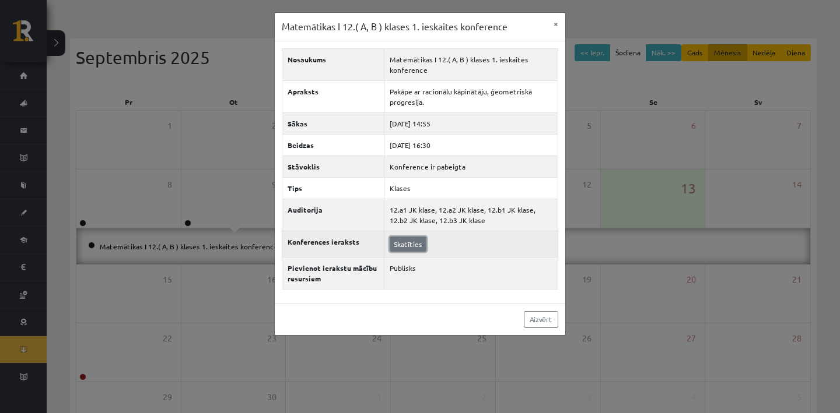
click at [395, 243] on link "Skatīties" at bounding box center [407, 244] width 37 height 15
